Goal: Obtain resource: Download file/media

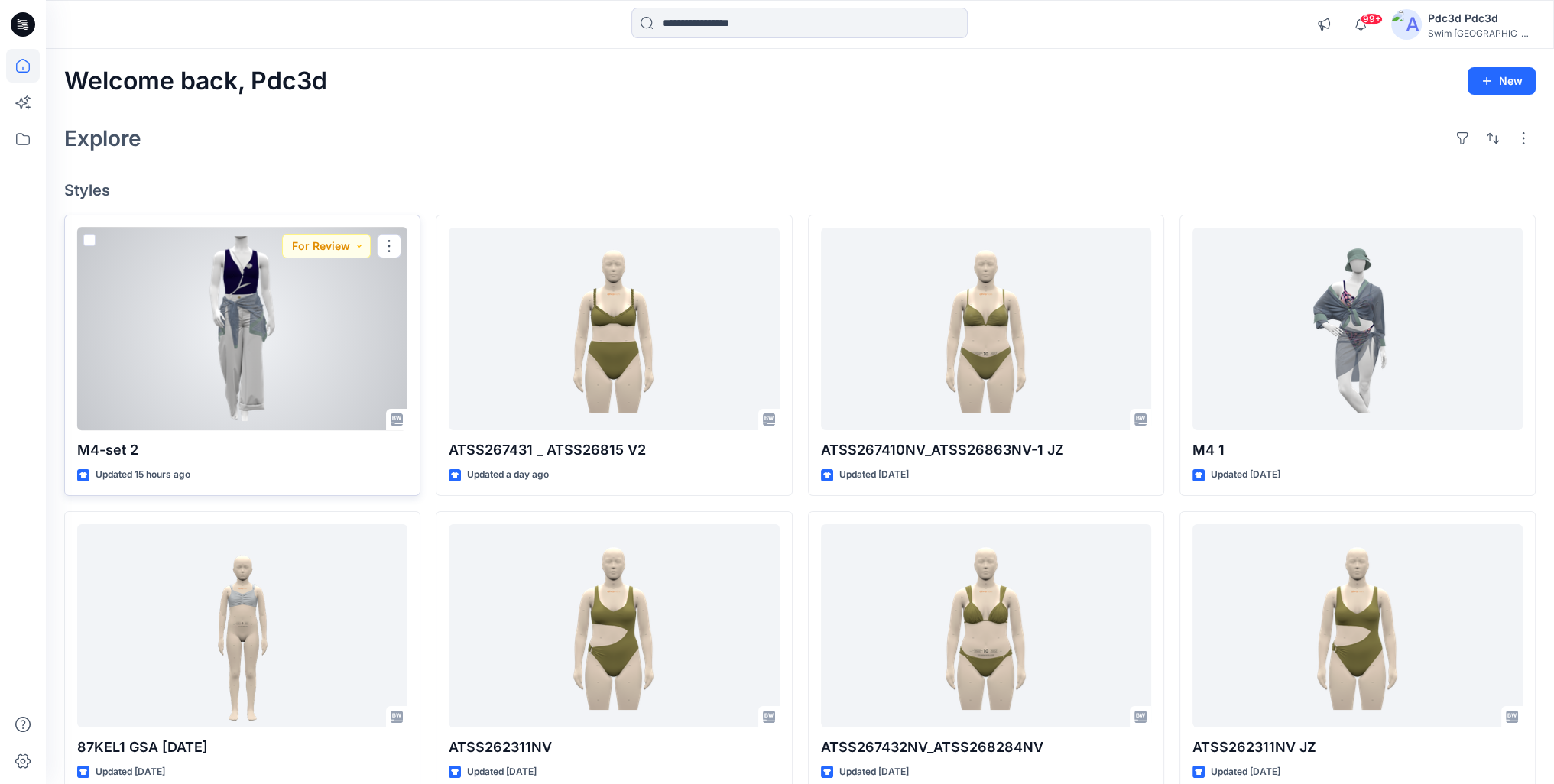
click at [362, 365] on div at bounding box center [242, 329] width 330 height 204
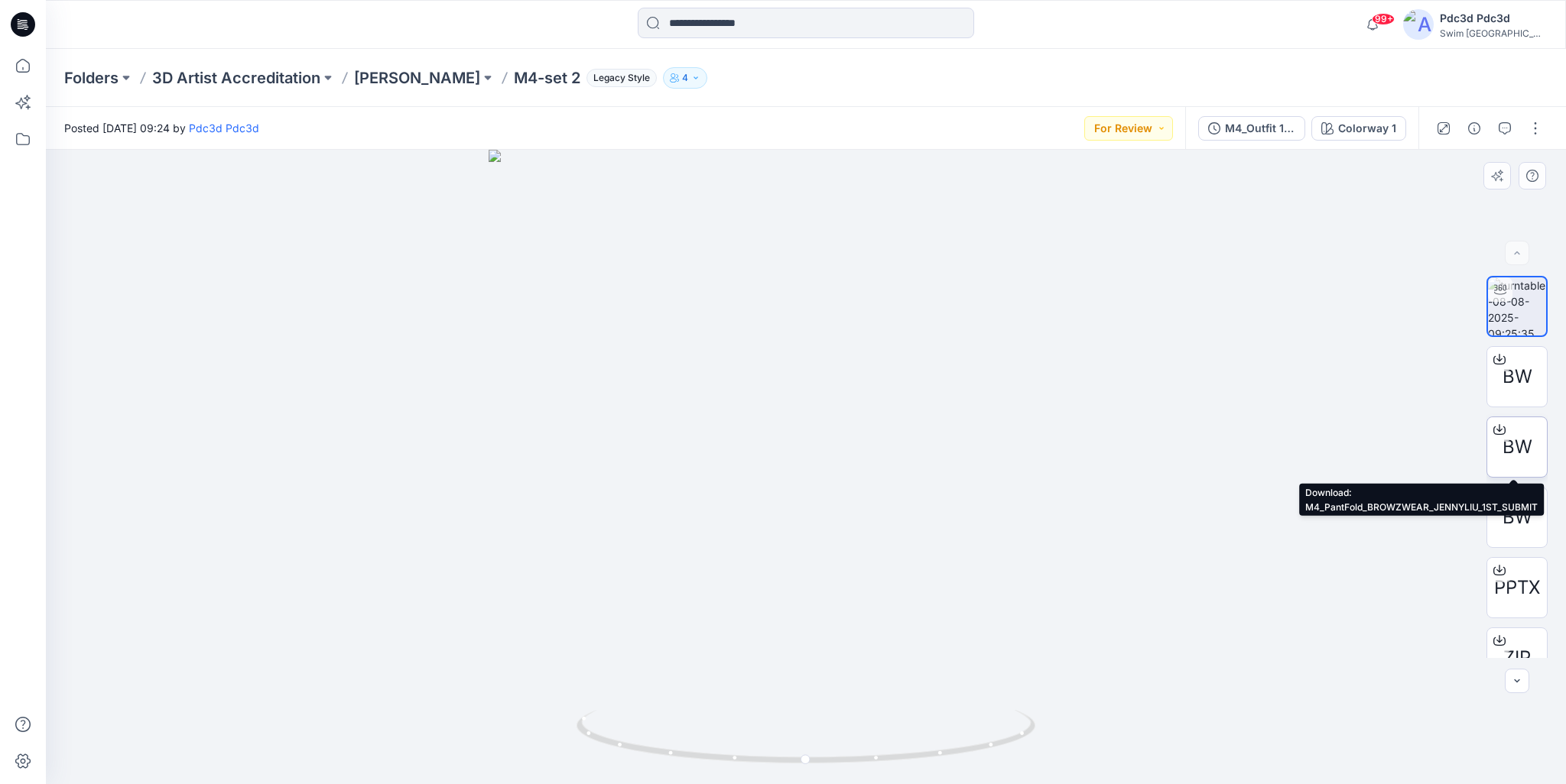
click at [1496, 429] on icon at bounding box center [1498, 427] width 6 height 8
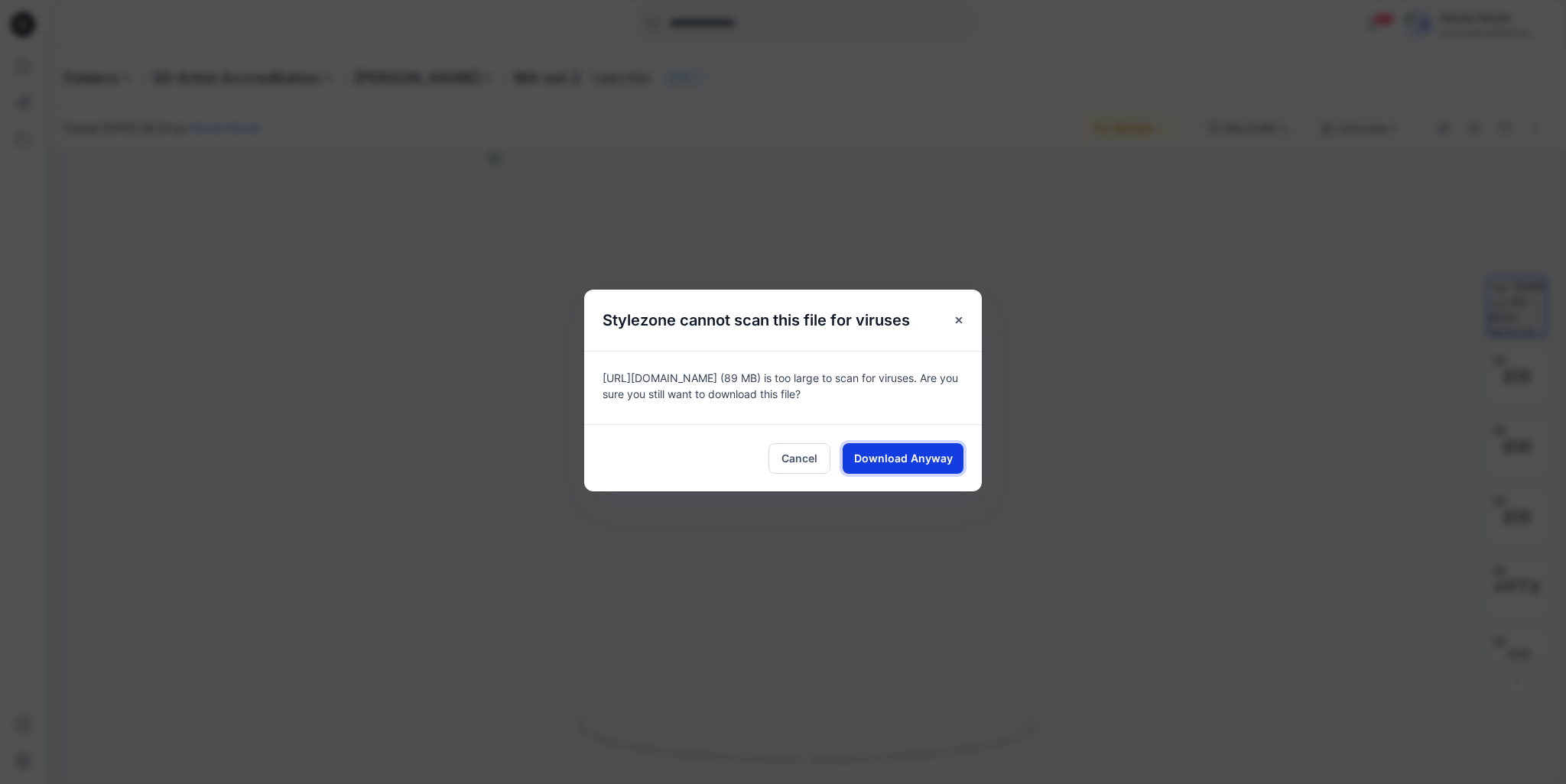
click at [927, 467] on span "Download Anyway" at bounding box center [903, 457] width 99 height 16
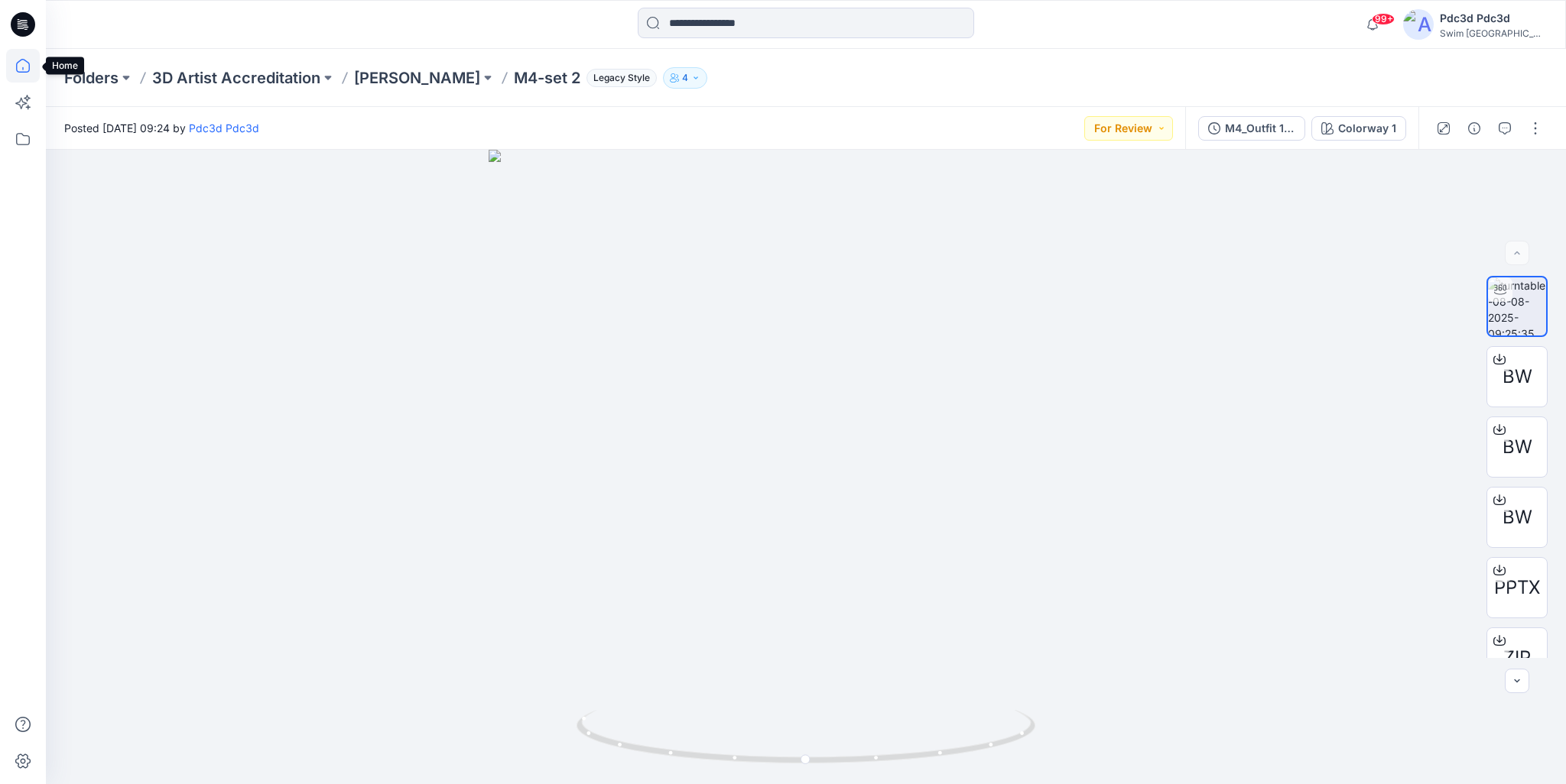
click at [27, 65] on icon at bounding box center [23, 65] width 34 height 34
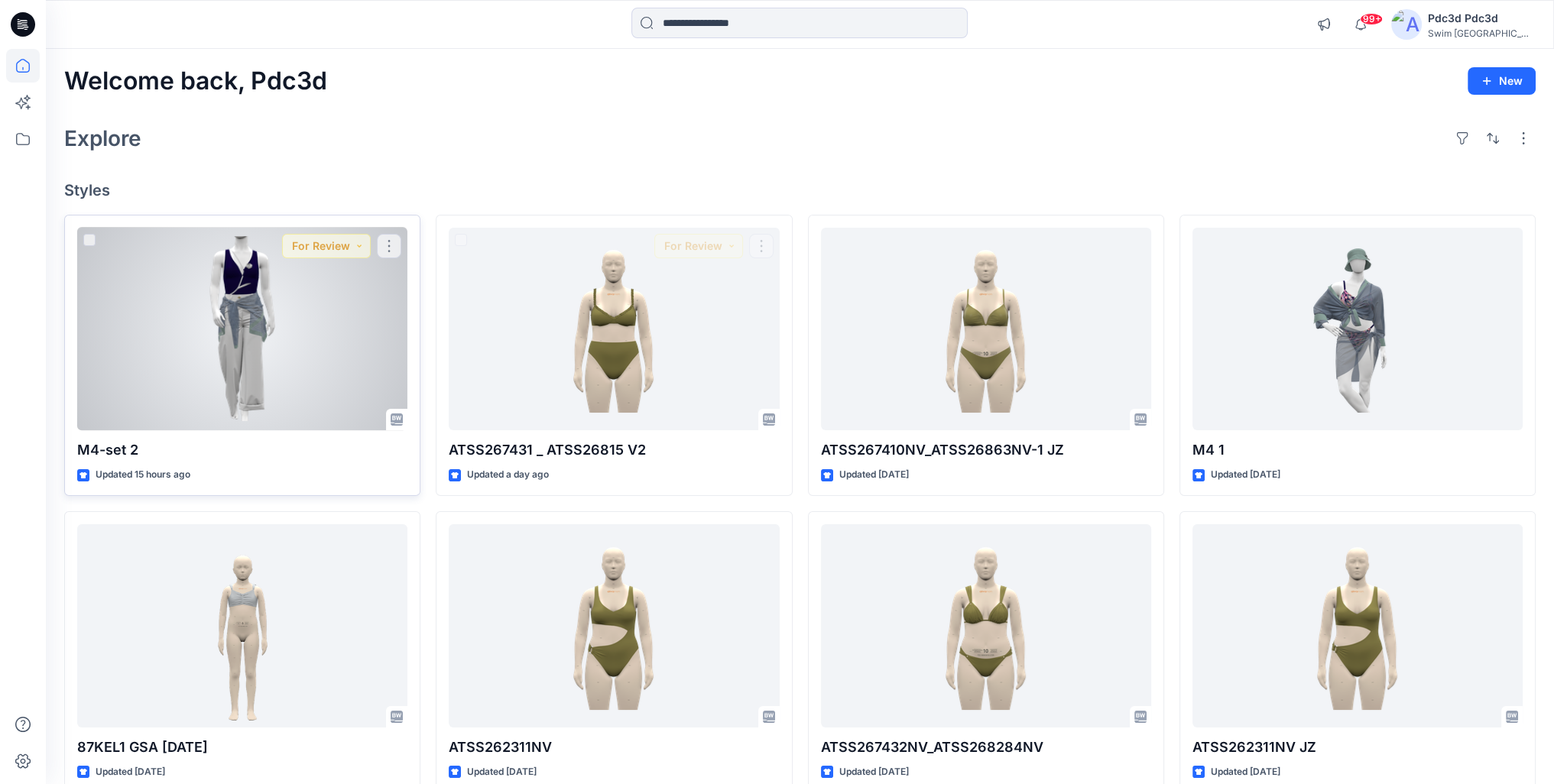
click at [291, 334] on div at bounding box center [242, 329] width 330 height 204
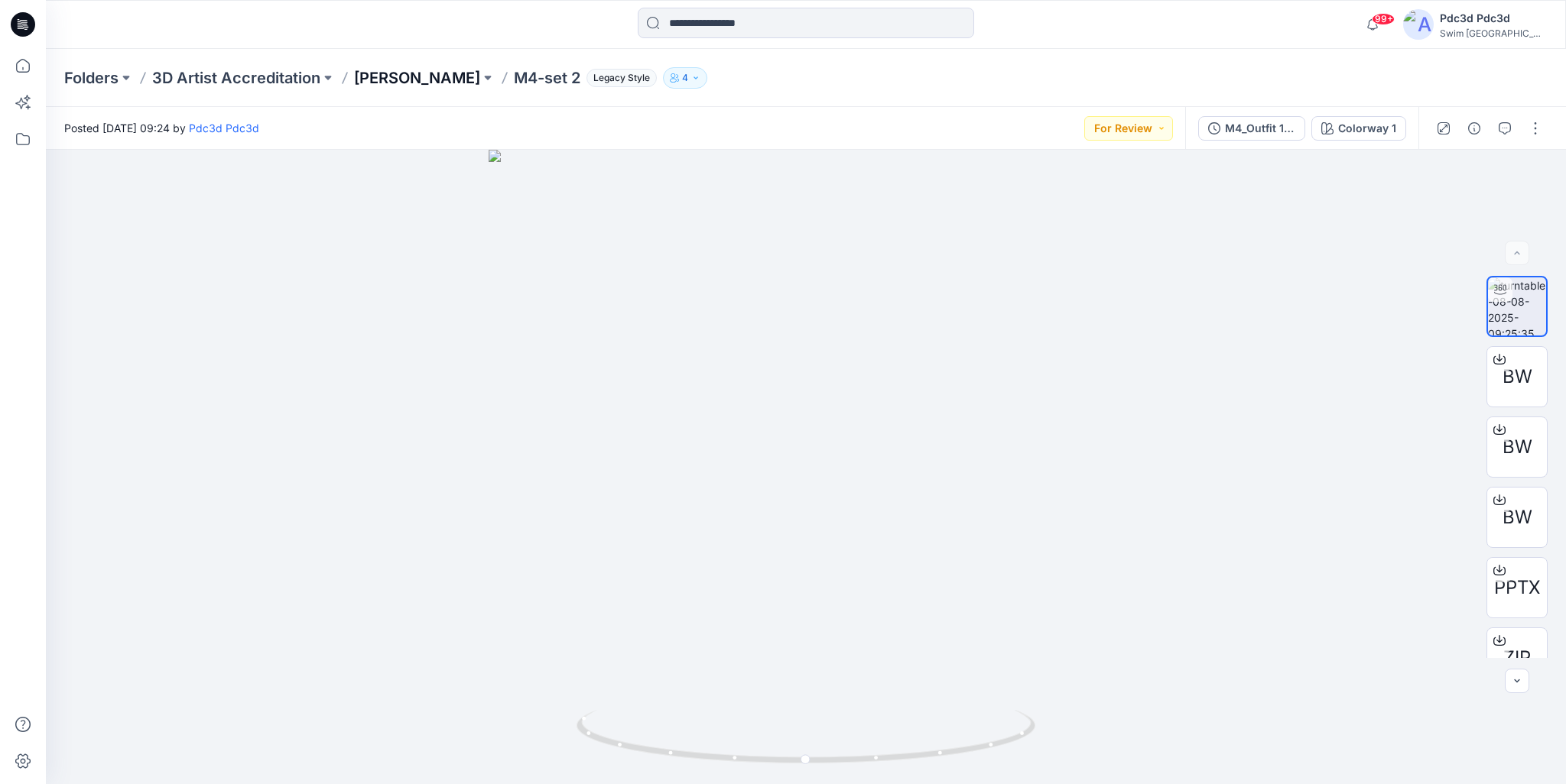
click at [376, 77] on p "[PERSON_NAME]" at bounding box center [416, 78] width 127 height 22
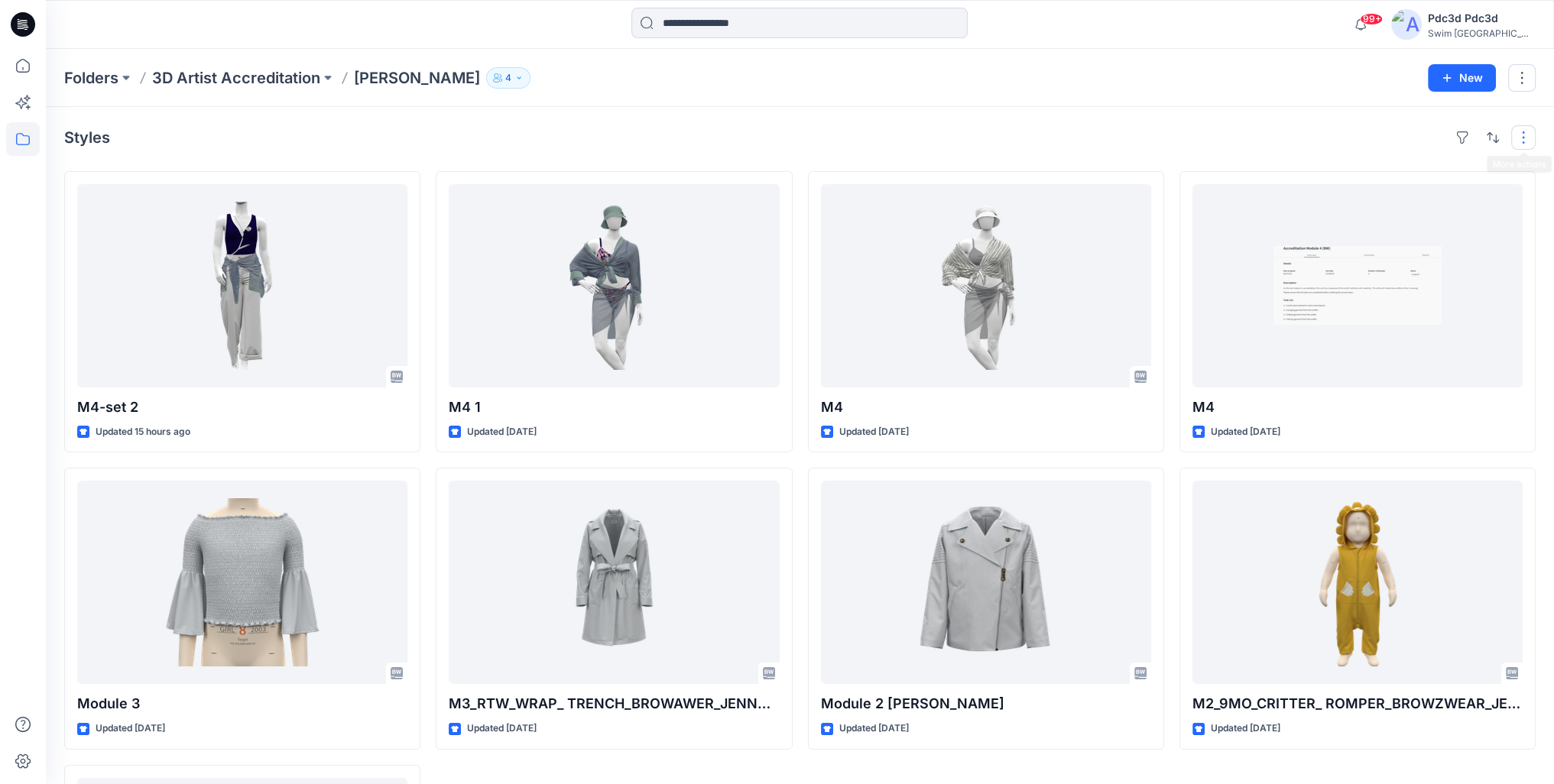
click at [1527, 138] on button "button" at bounding box center [1523, 137] width 24 height 24
click at [1452, 235] on p "Card View" at bounding box center [1458, 235] width 96 height 18
click at [1438, 232] on p "Card View" at bounding box center [1458, 235] width 96 height 18
click at [1281, 222] on p "Card Info" at bounding box center [1310, 220] width 76 height 18
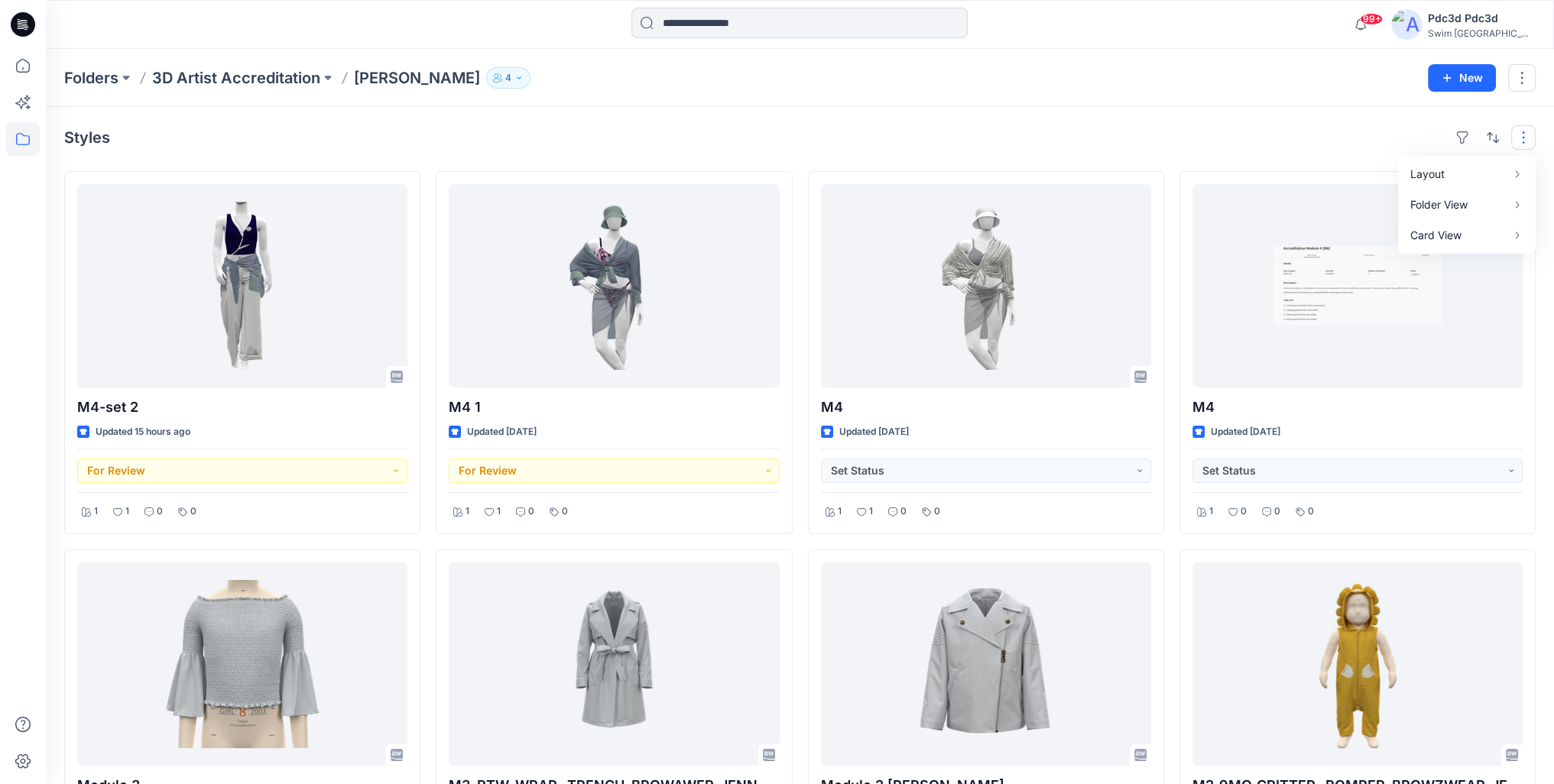
click at [658, 129] on div "Styles Layout Grid Large Grid Folder View Compact Card Card View Card Info Tags" at bounding box center [800, 137] width 1471 height 24
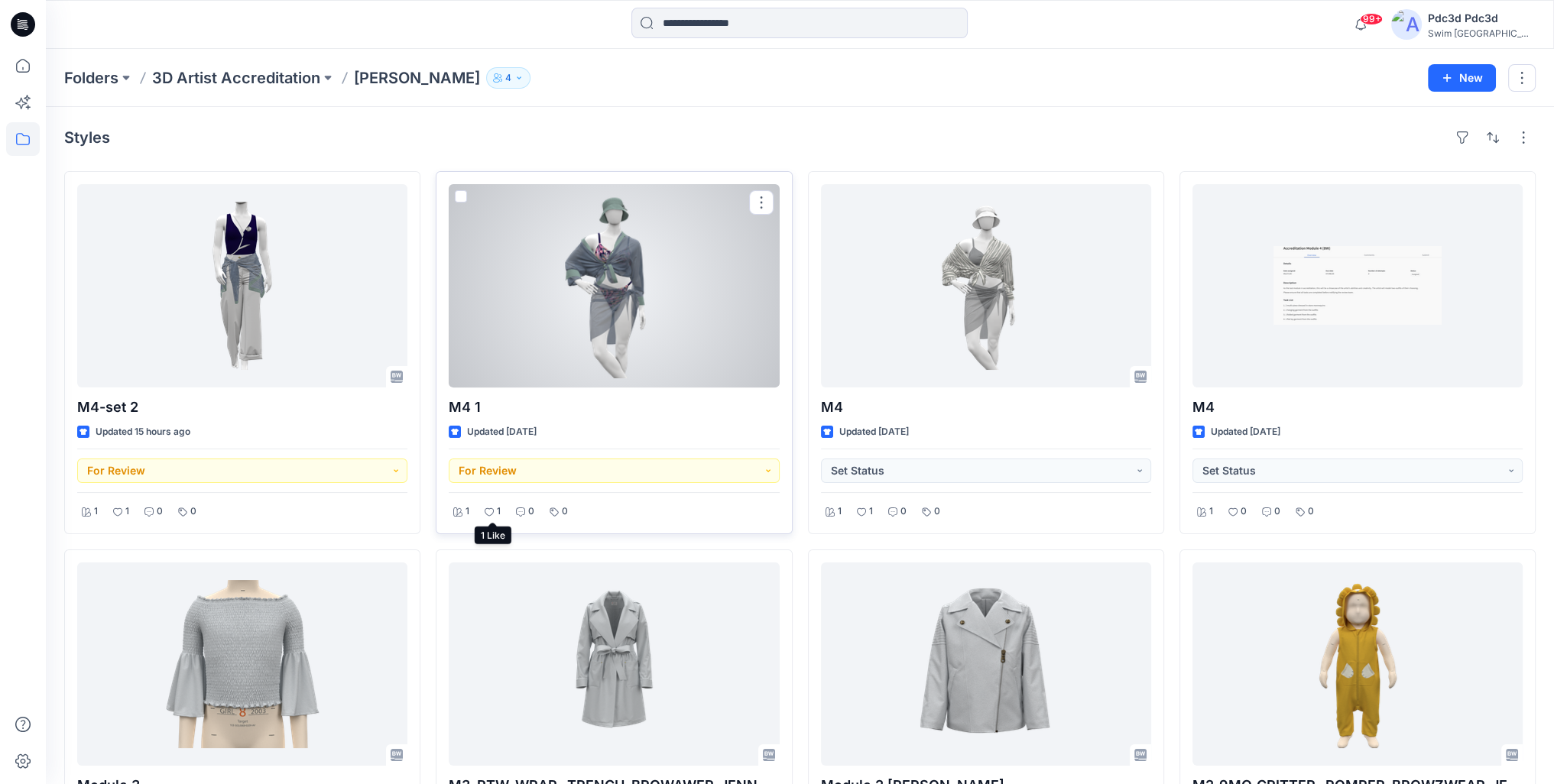
click at [488, 511] on icon at bounding box center [488, 512] width 9 height 9
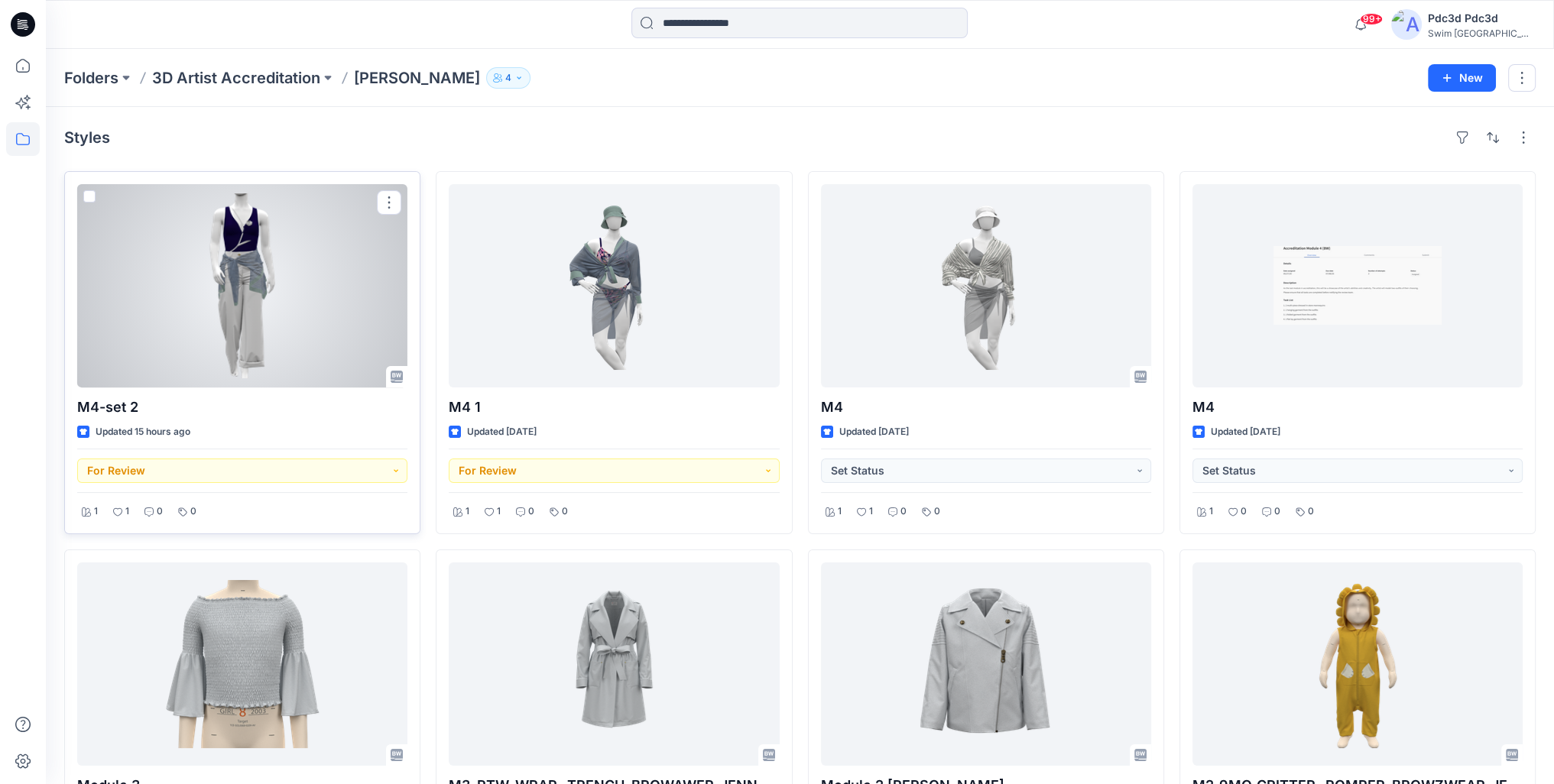
click at [334, 288] on div at bounding box center [242, 286] width 330 height 204
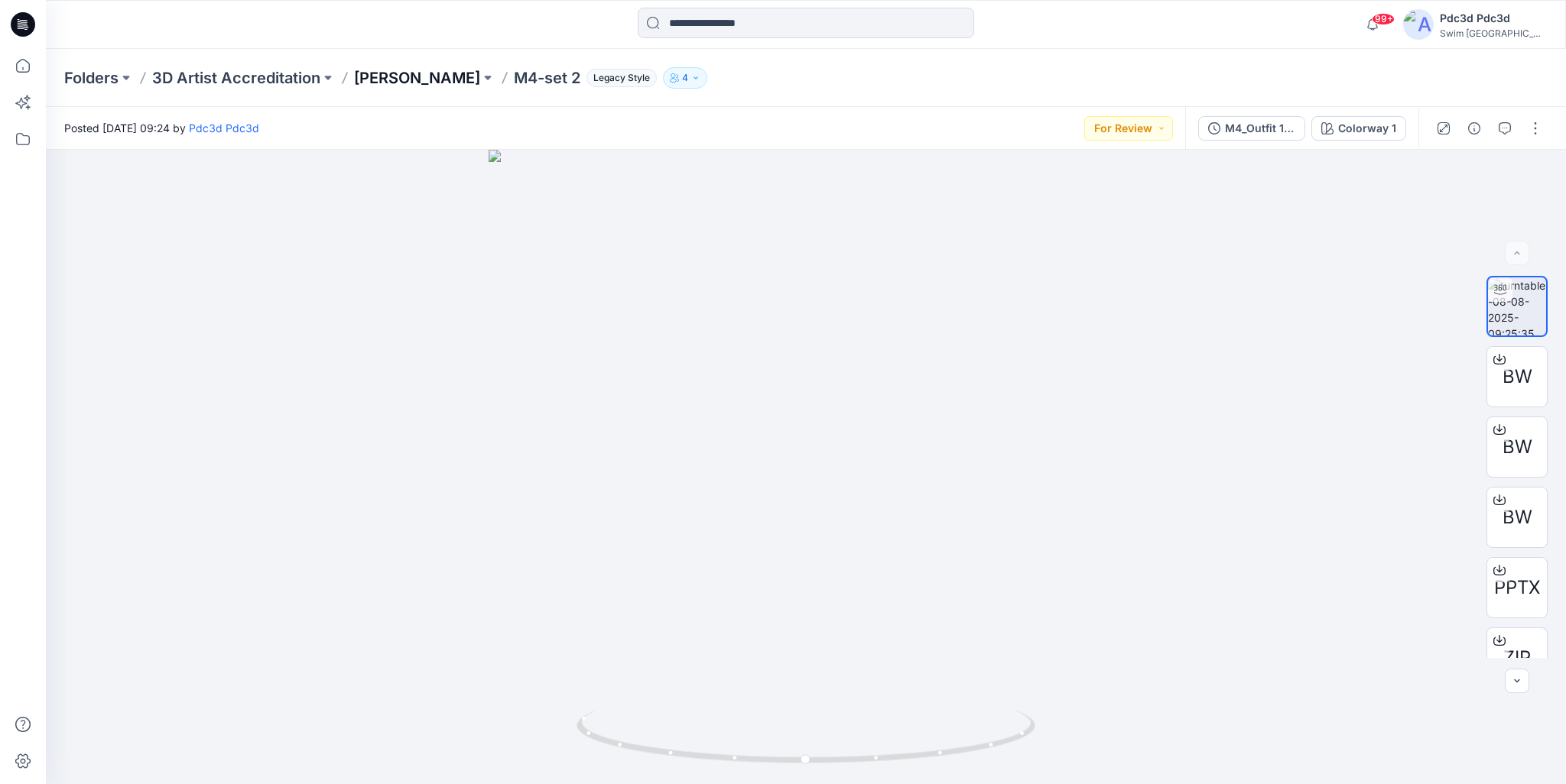
click at [367, 71] on p "[PERSON_NAME]" at bounding box center [416, 78] width 127 height 22
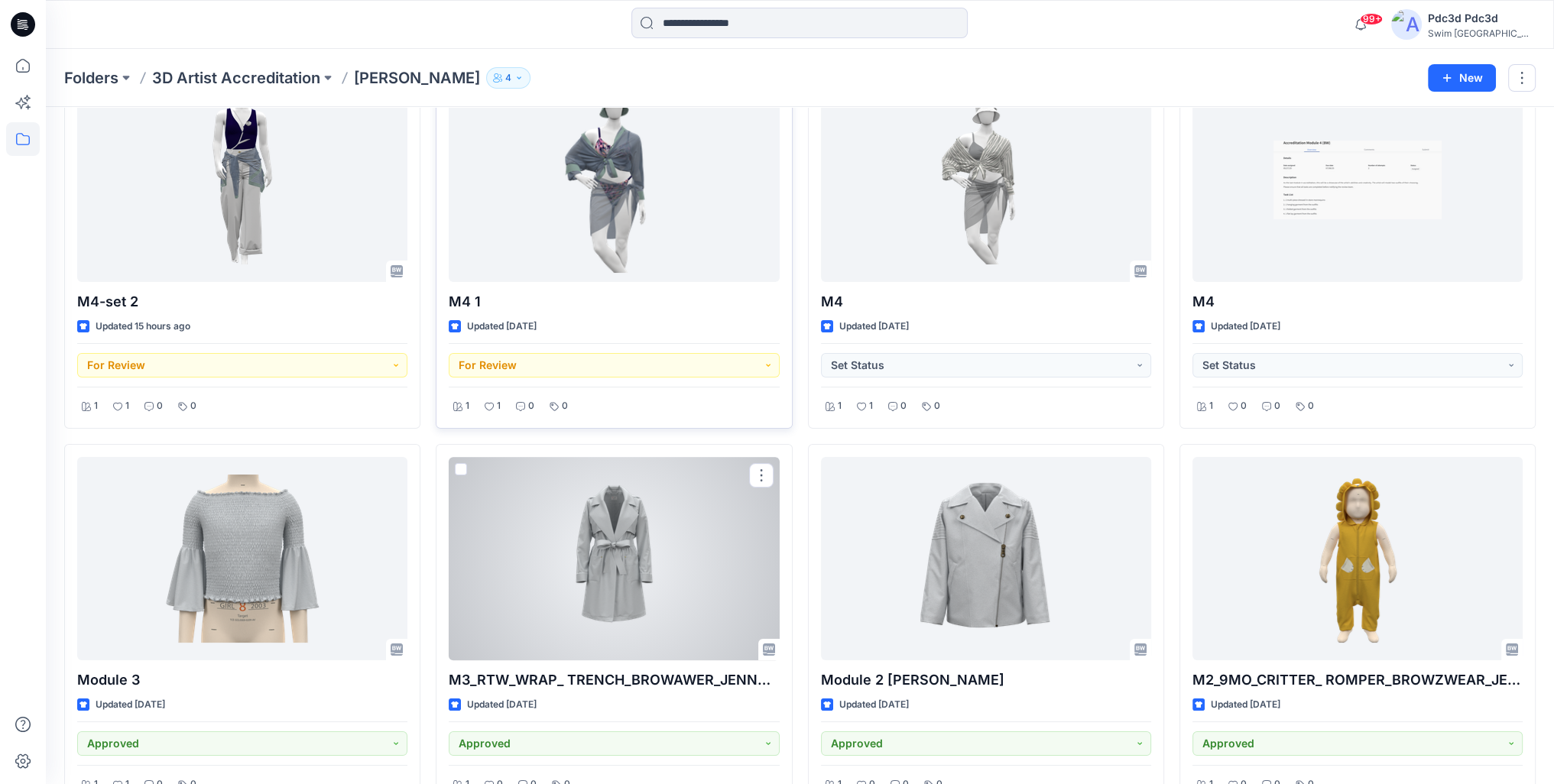
scroll to position [76, 0]
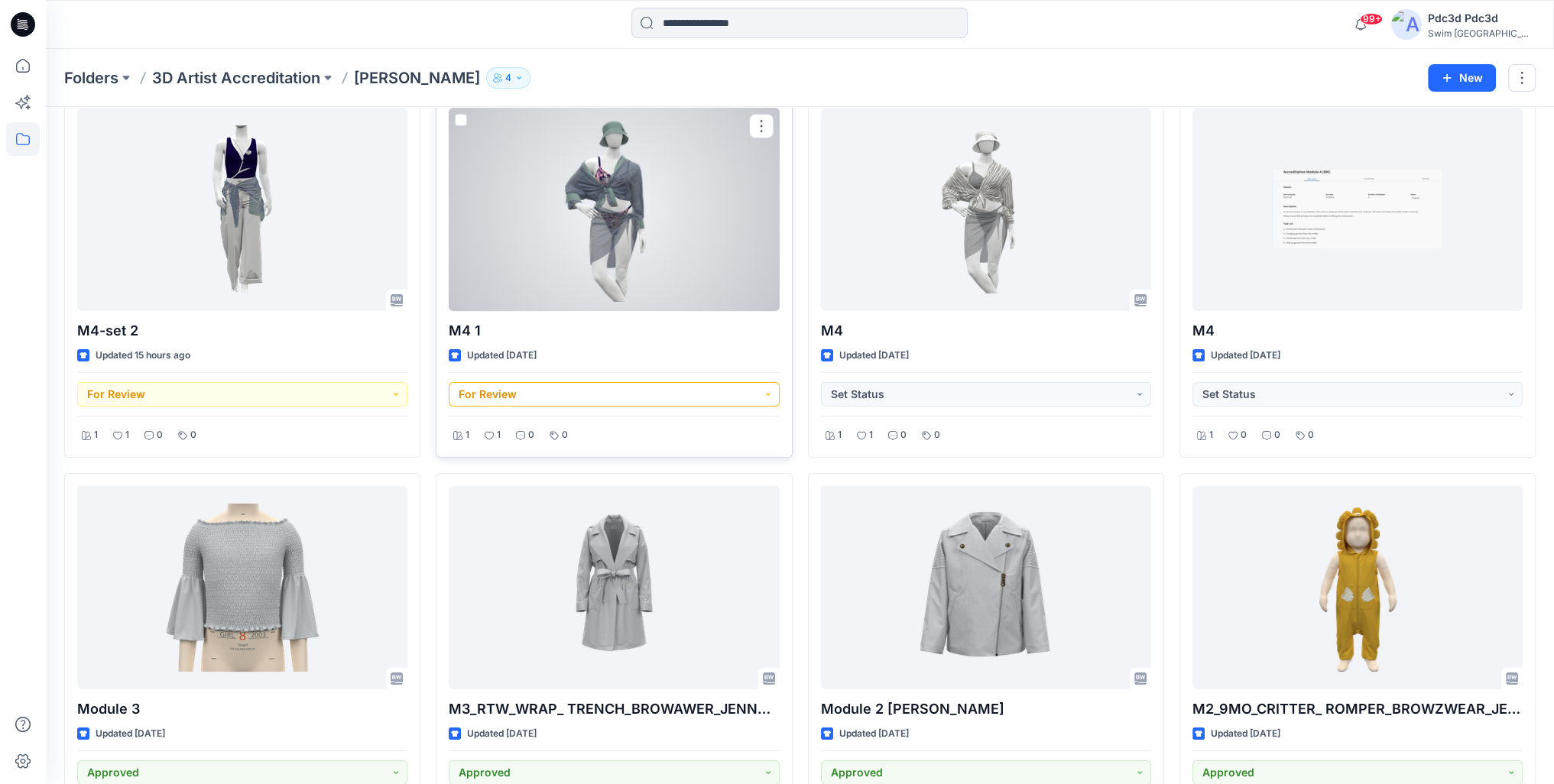
click at [763, 389] on button "For Review" at bounding box center [614, 394] width 330 height 24
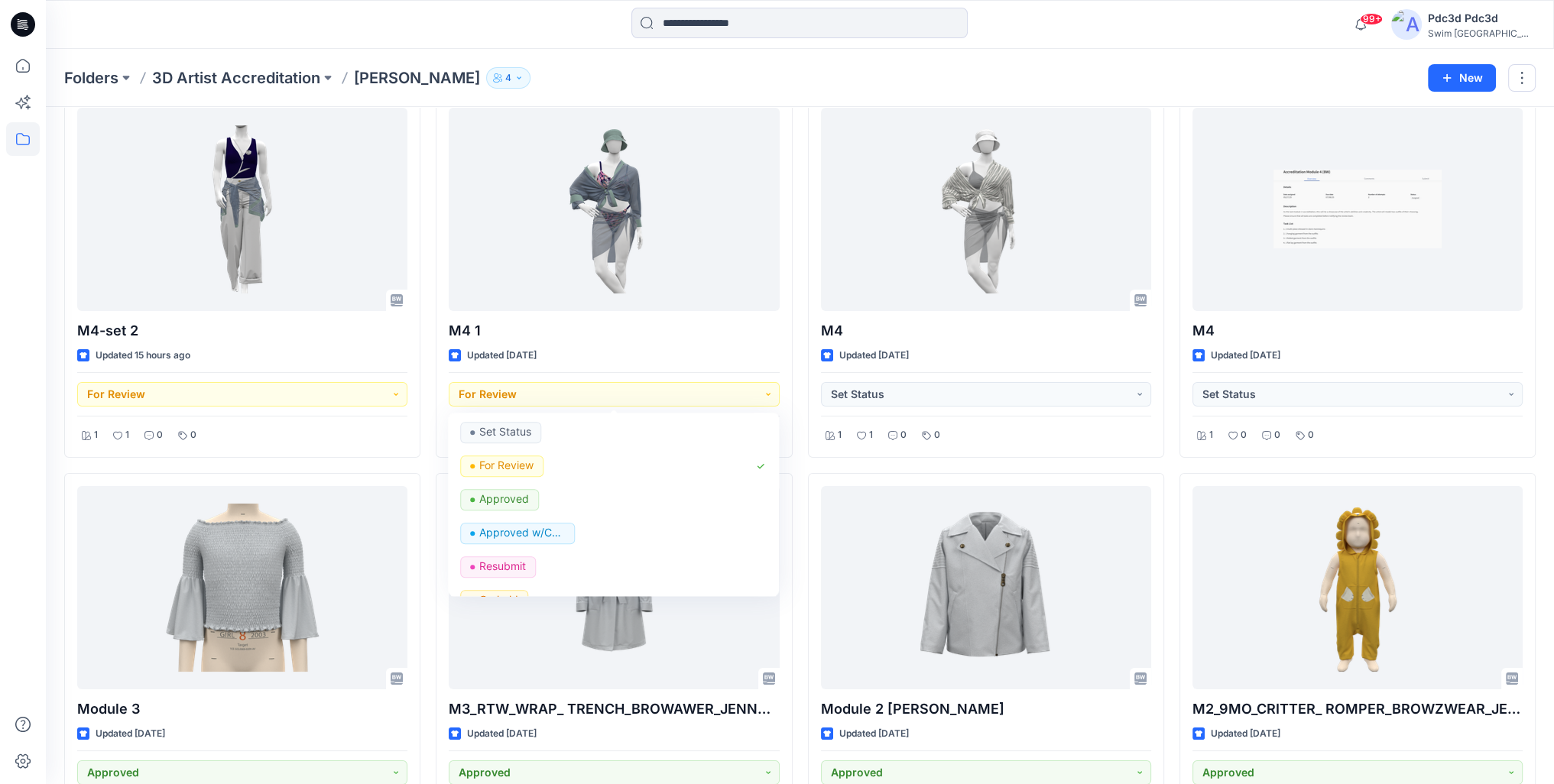
click at [798, 322] on div "M4-set 2 Updated 15 hours ago For Review 1 1 0 0 Module 3 Updated [DATE] Approv…" at bounding box center [800, 654] width 1471 height 1120
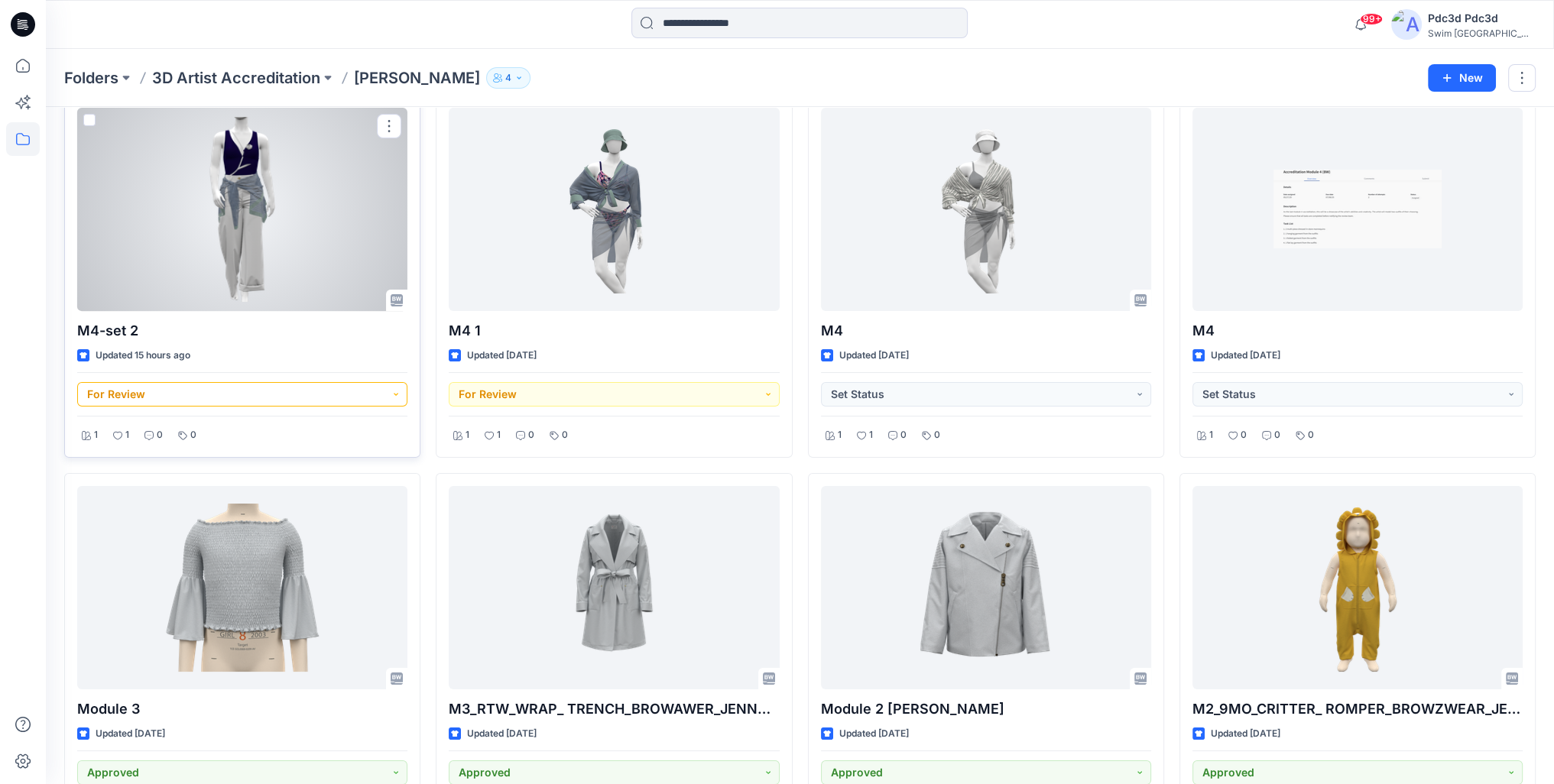
click at [397, 394] on button "For Review" at bounding box center [242, 394] width 330 height 24
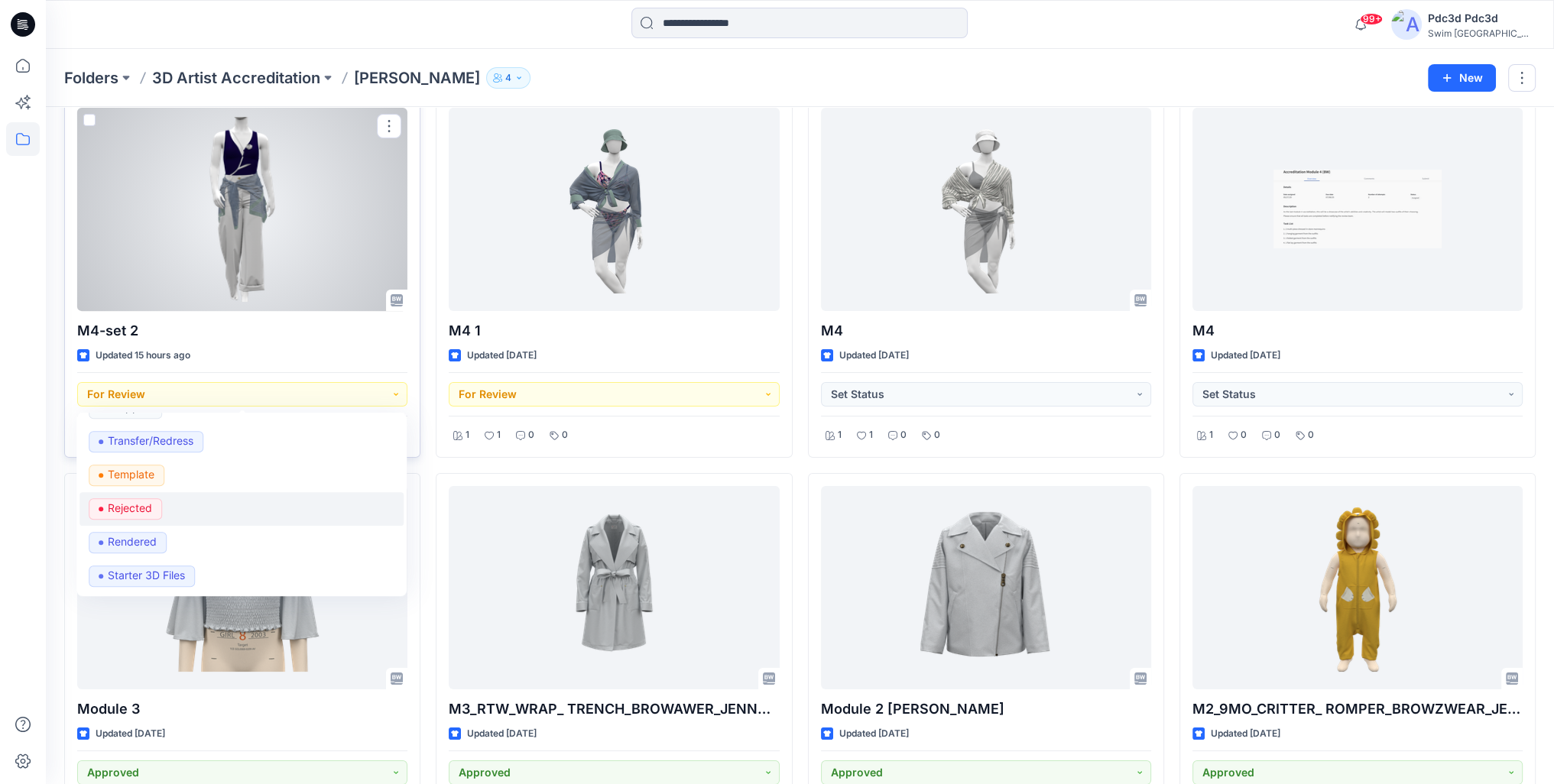
scroll to position [152, 0]
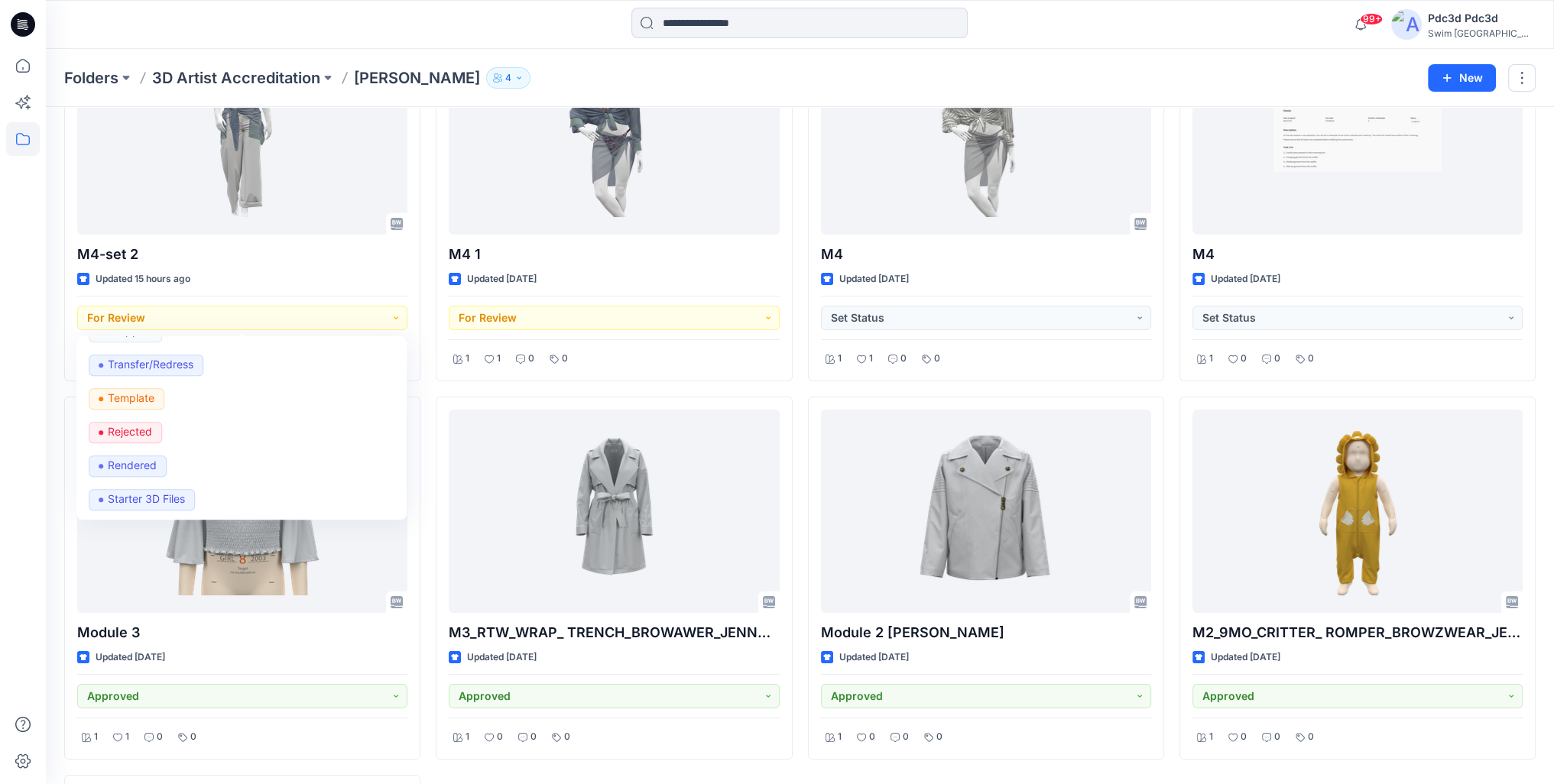
click at [51, 395] on div "Styles M4-set 2 Updated 15 hours ago For Review Set Status For Review Approved …" at bounding box center [800, 554] width 1508 height 1202
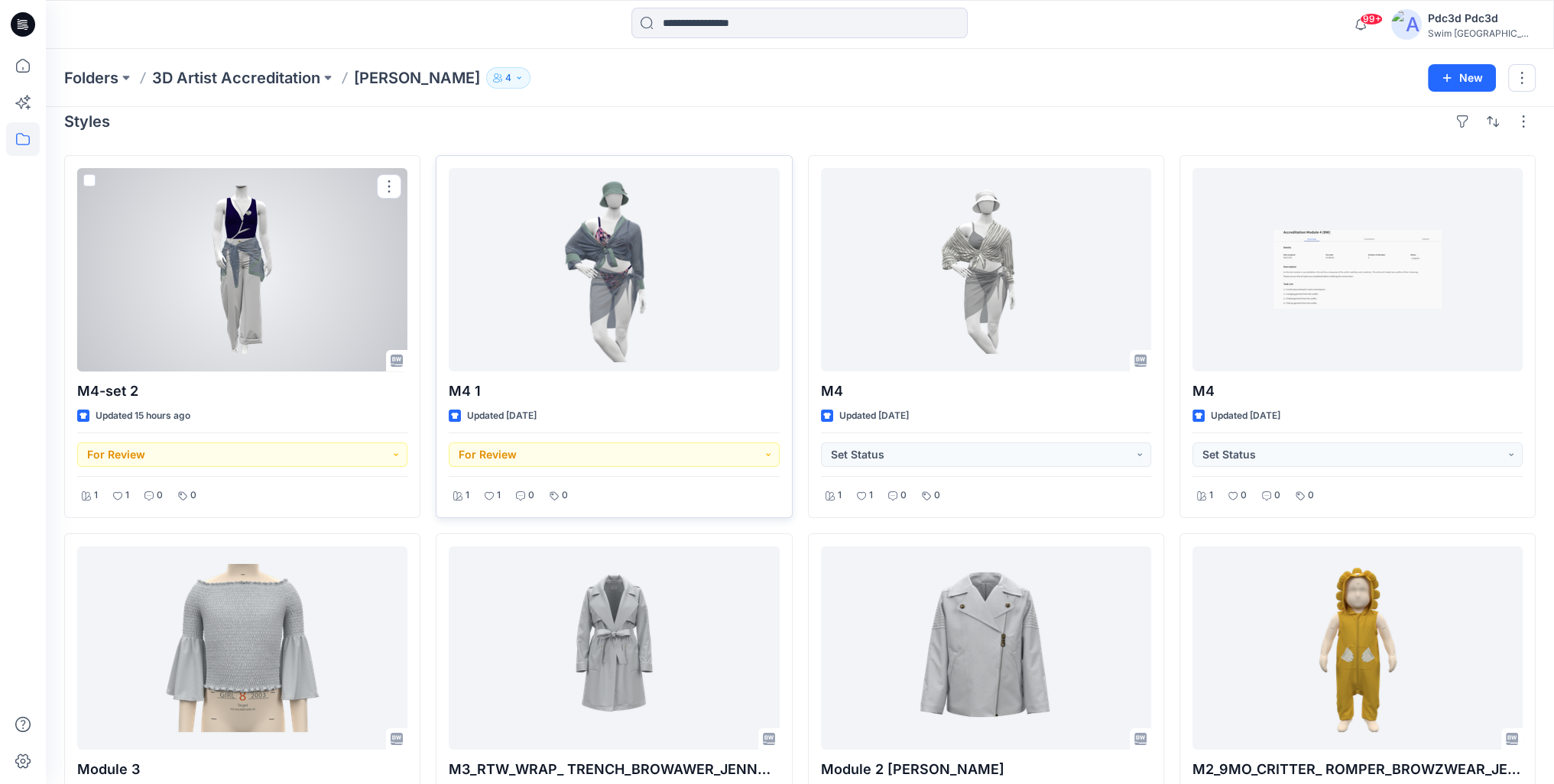
scroll to position [0, 0]
